Goal: Task Accomplishment & Management: Manage account settings

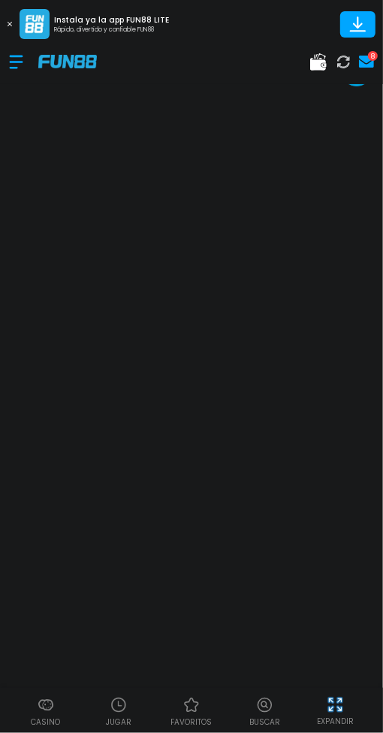
click at [317, 56] on icon at bounding box center [318, 61] width 17 height 17
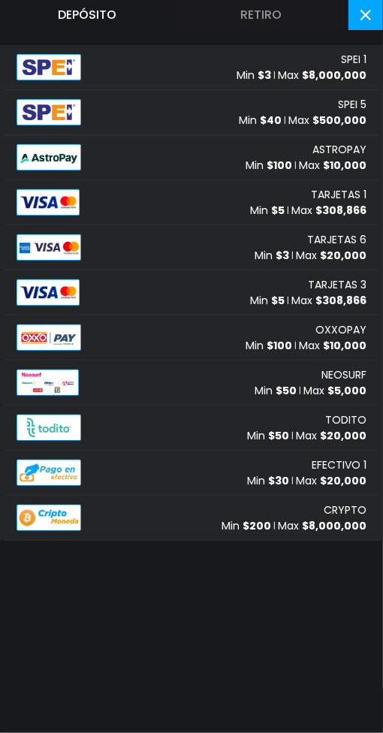
click at [253, 13] on button "Retiro" at bounding box center [261, 15] width 174 height 30
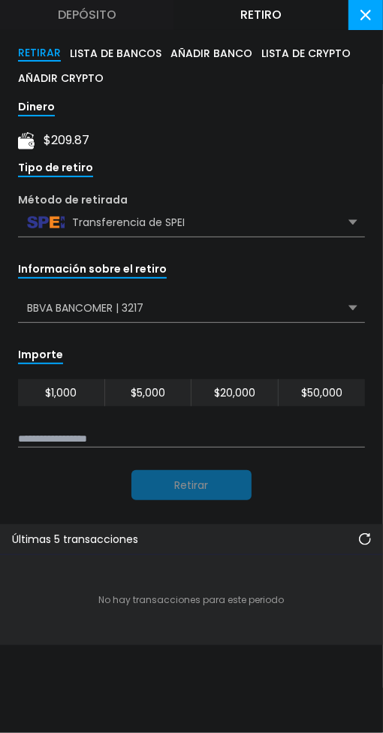
click at [165, 433] on input at bounding box center [191, 439] width 347 height 17
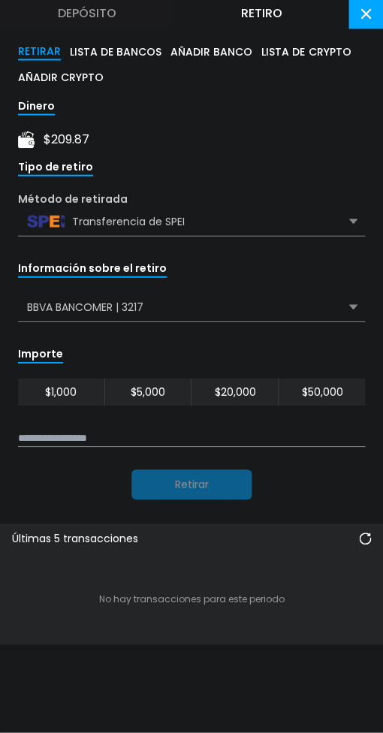
click at [74, 529] on div "Últimas 5 transacciones" at bounding box center [191, 540] width 383 height 31
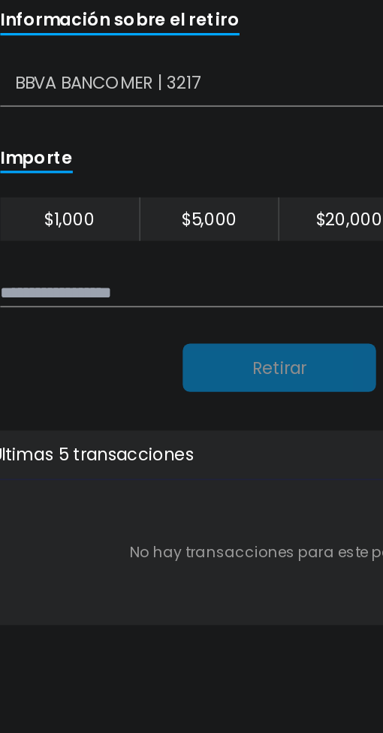
click at [116, 630] on div "No hay transacciones para este periodo" at bounding box center [191, 600] width 359 height 90
click at [136, 440] on input at bounding box center [191, 439] width 347 height 17
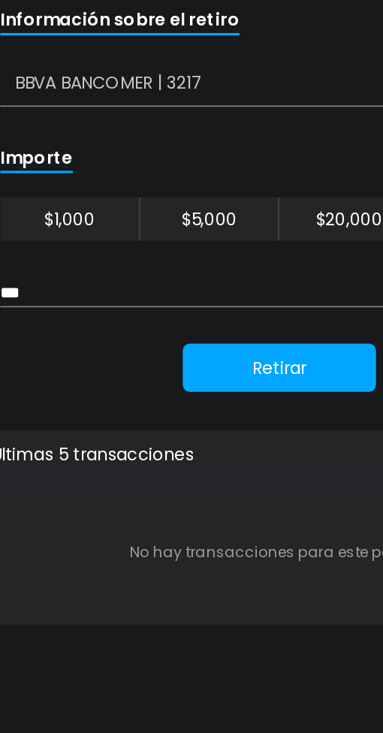
type input "***"
click at [202, 473] on button "Retirar" at bounding box center [192, 485] width 120 height 30
